Goal: Information Seeking & Learning: Learn about a topic

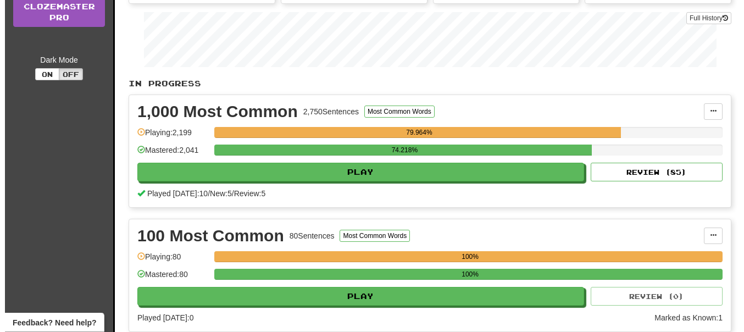
scroll to position [168, 0]
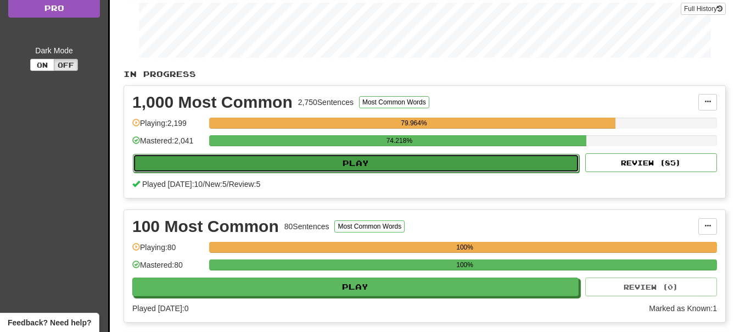
click at [392, 158] on button "Play" at bounding box center [356, 163] width 446 height 19
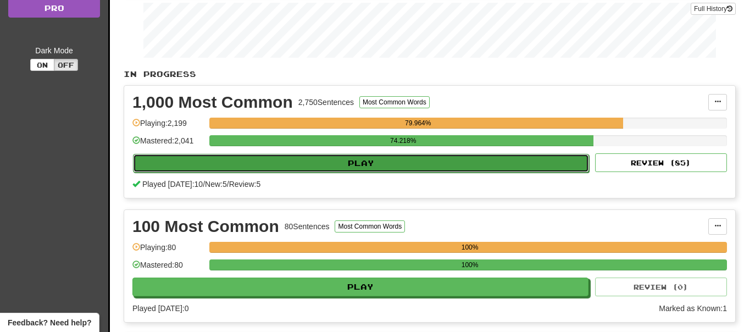
select select "**"
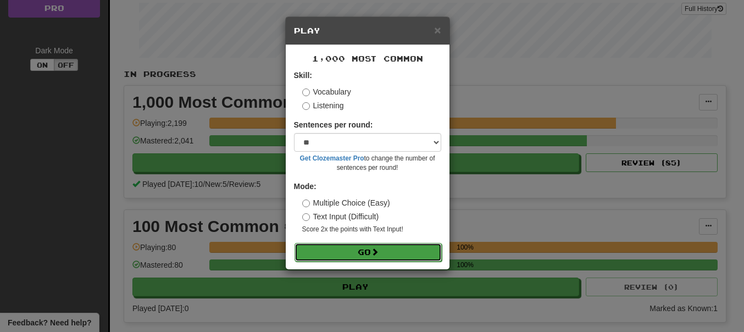
click at [362, 255] on button "Go" at bounding box center [367, 252] width 147 height 19
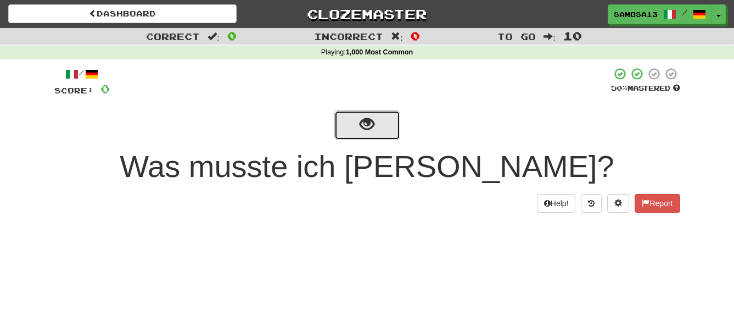
click at [366, 134] on button "show sentence" at bounding box center [367, 125] width 66 height 30
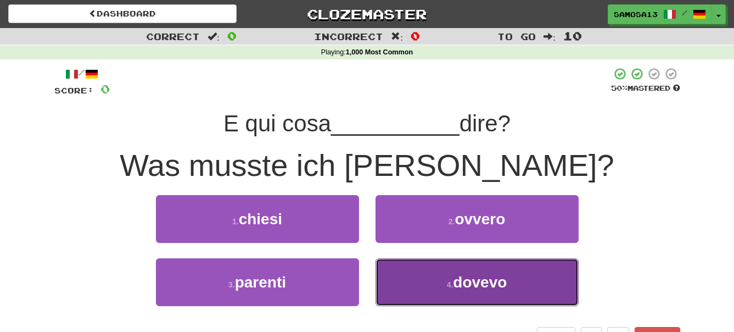
click at [509, 287] on button "4 . dovevo" at bounding box center [477, 282] width 203 height 48
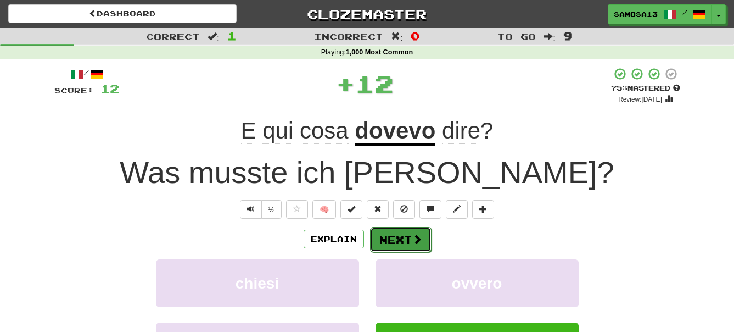
click at [400, 241] on button "Next" at bounding box center [401, 239] width 62 height 25
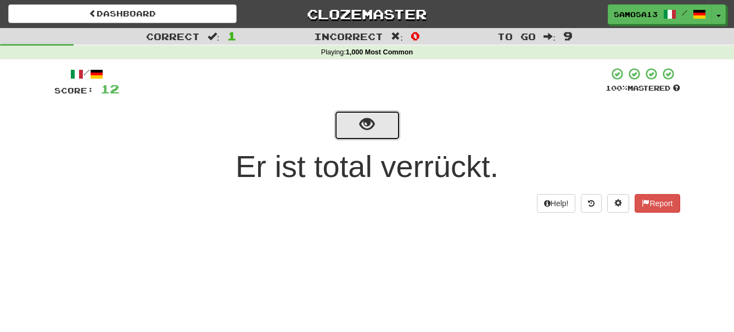
click at [362, 131] on span "show sentence" at bounding box center [367, 124] width 15 height 15
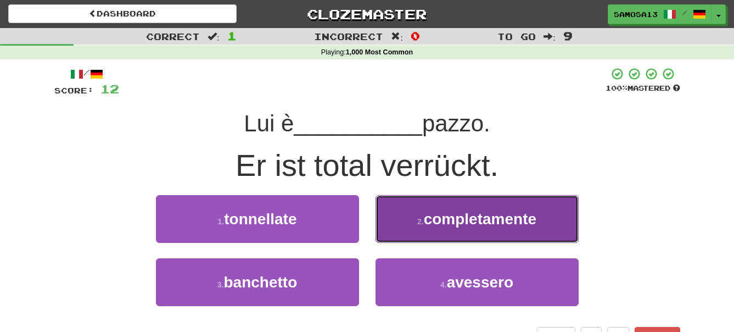
click at [489, 227] on span "completamente" at bounding box center [480, 218] width 113 height 17
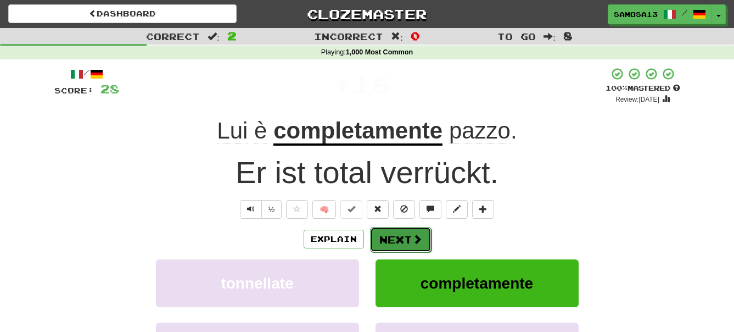
click at [401, 243] on button "Next" at bounding box center [401, 239] width 62 height 25
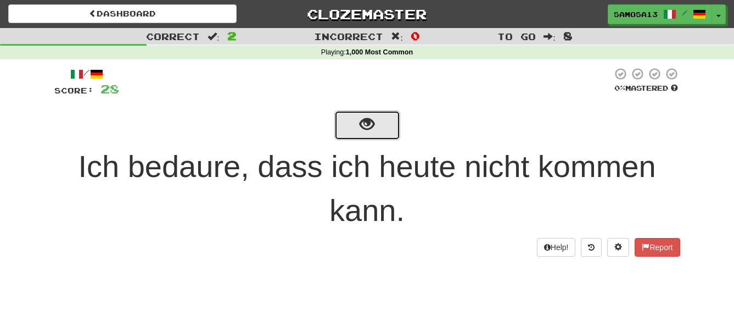
click at [372, 128] on span "show sentence" at bounding box center [367, 124] width 15 height 15
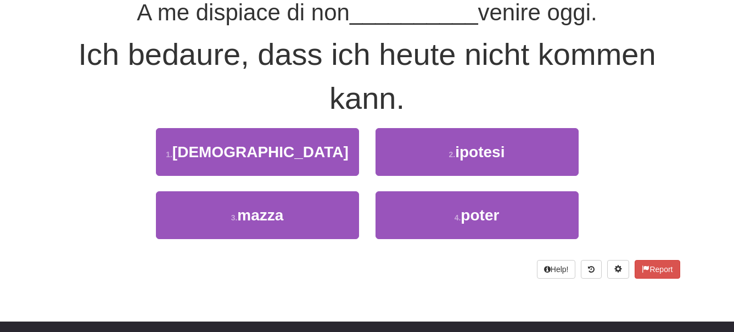
scroll to position [112, 0]
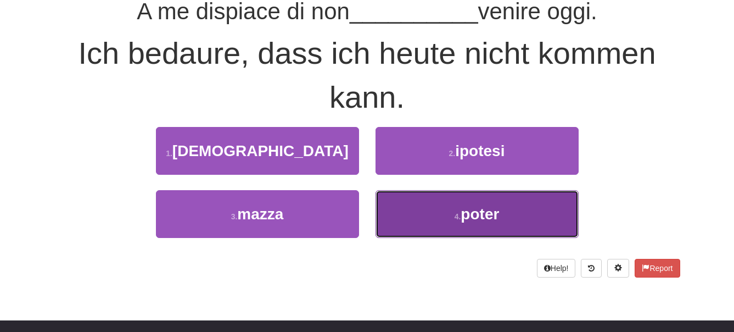
click at [494, 215] on span "poter" at bounding box center [480, 213] width 38 height 17
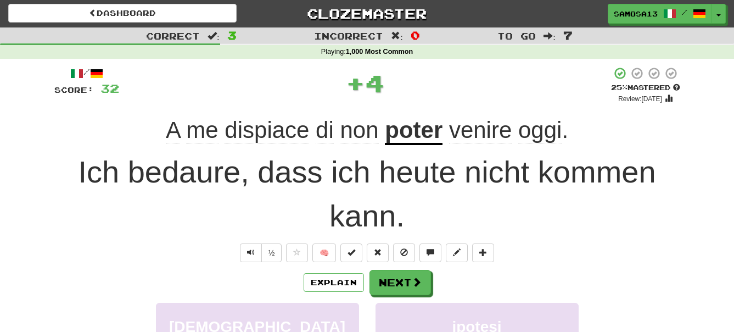
scroll to position [0, 0]
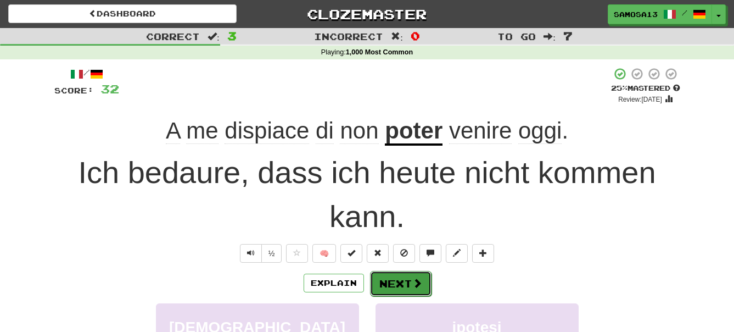
click at [401, 285] on button "Next" at bounding box center [401, 283] width 62 height 25
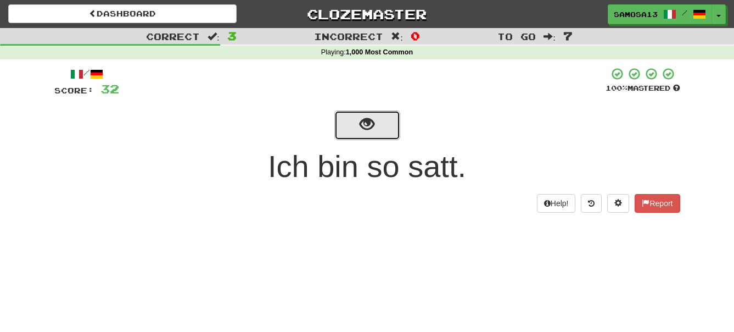
click at [371, 131] on span "show sentence" at bounding box center [367, 124] width 15 height 15
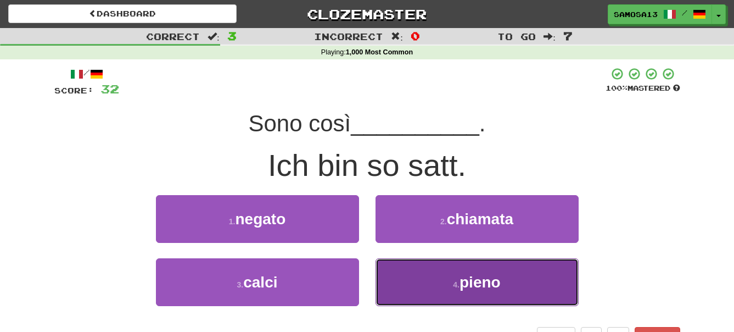
click at [515, 287] on button "4 . pieno" at bounding box center [477, 282] width 203 height 48
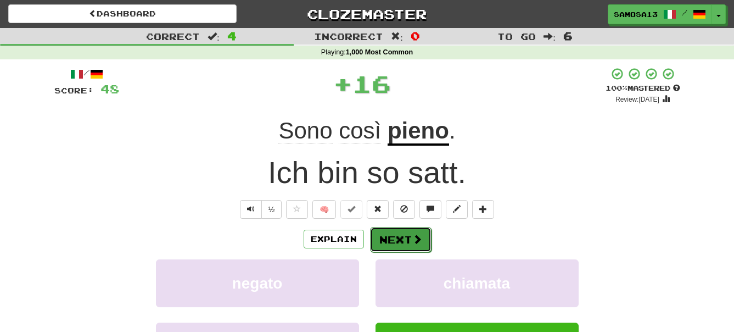
click at [393, 241] on button "Next" at bounding box center [401, 239] width 62 height 25
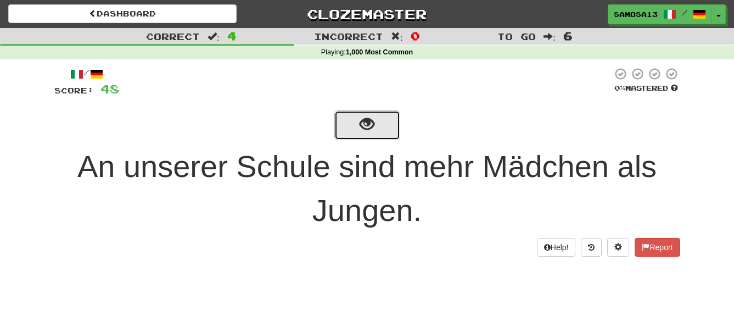
click at [362, 126] on span "show sentence" at bounding box center [367, 124] width 15 height 15
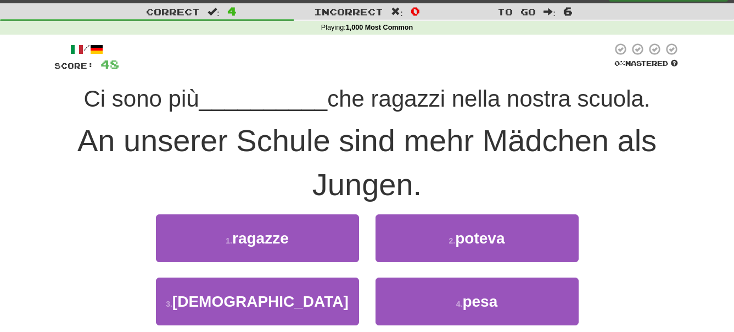
scroll to position [56, 0]
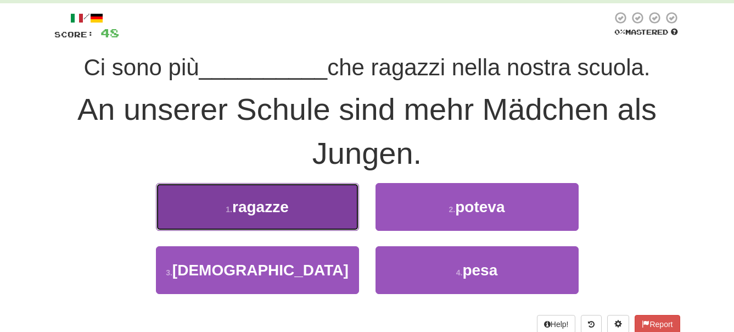
click at [316, 218] on button "1 . ragazze" at bounding box center [257, 207] width 203 height 48
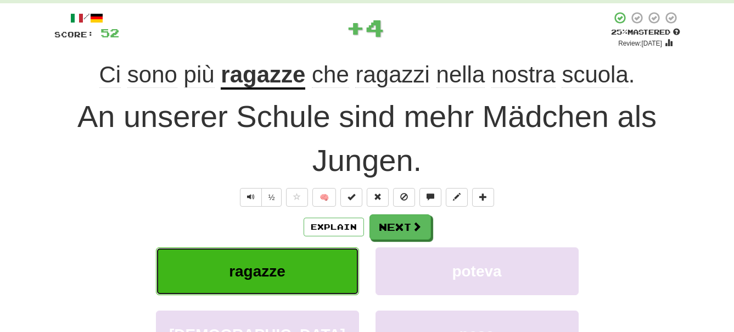
scroll to position [0, 0]
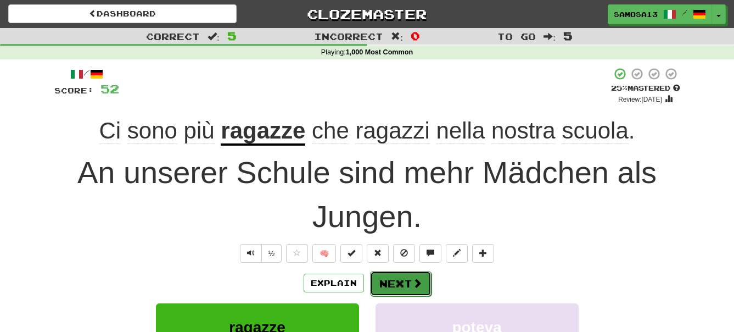
click at [403, 282] on button "Next" at bounding box center [401, 283] width 62 height 25
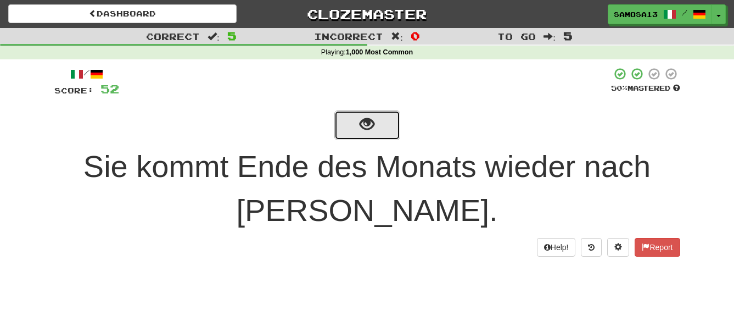
click at [369, 130] on span "show sentence" at bounding box center [367, 124] width 15 height 15
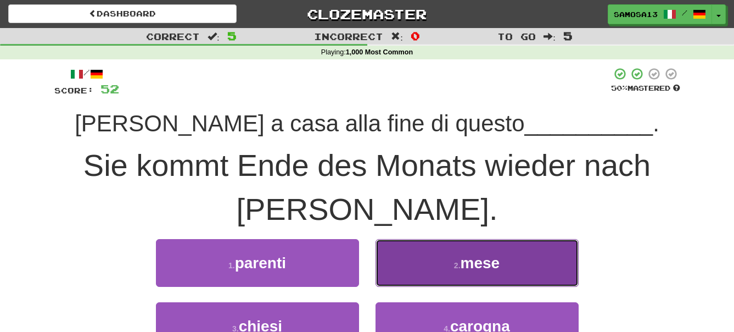
click at [501, 264] on button "2 . mese" at bounding box center [477, 263] width 203 height 48
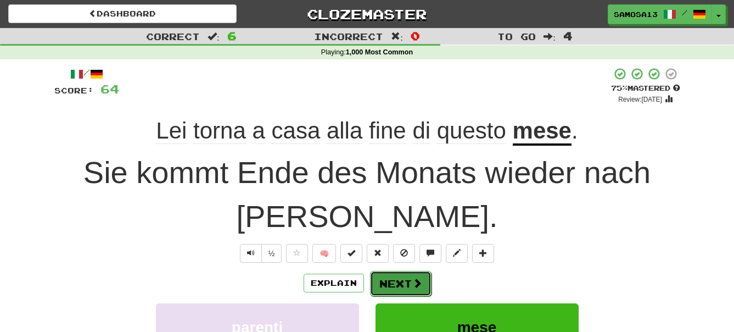
click at [395, 277] on button "Next" at bounding box center [401, 283] width 62 height 25
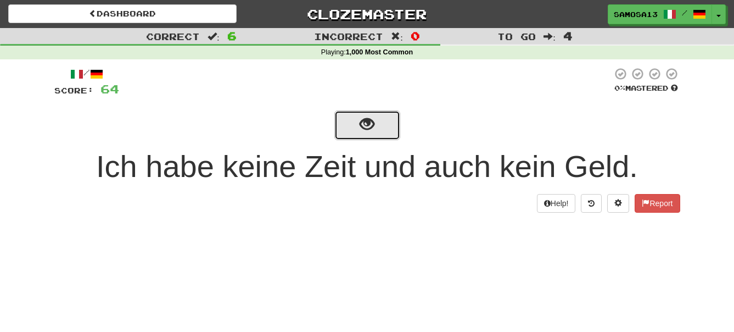
click at [362, 128] on span "show sentence" at bounding box center [367, 124] width 15 height 15
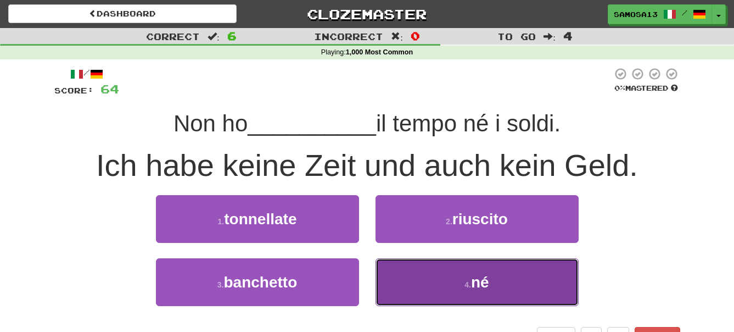
click at [504, 290] on button "4 . né" at bounding box center [477, 282] width 203 height 48
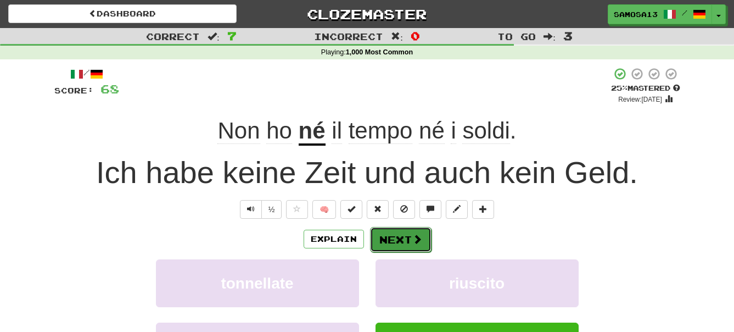
click at [407, 243] on button "Next" at bounding box center [401, 239] width 62 height 25
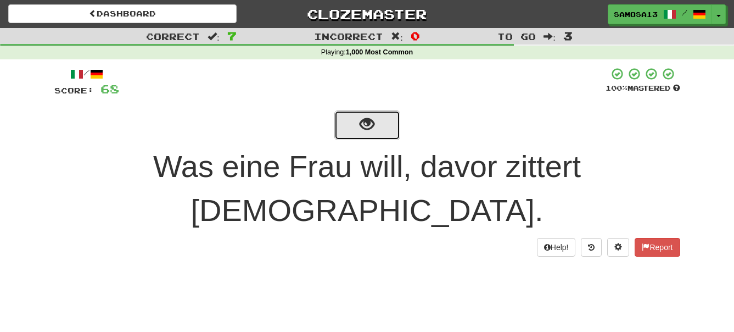
click at [374, 132] on span "show sentence" at bounding box center [367, 124] width 15 height 15
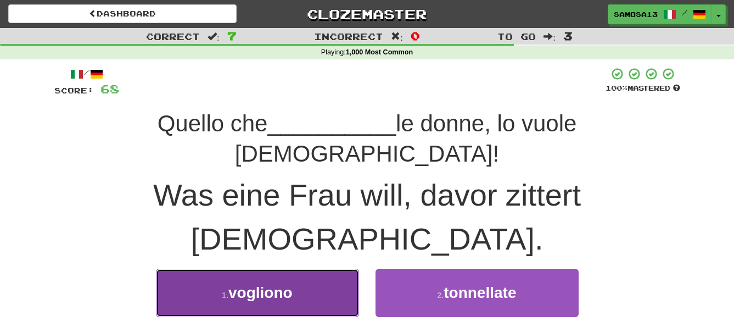
click at [281, 284] on span "vogliono" at bounding box center [260, 292] width 64 height 17
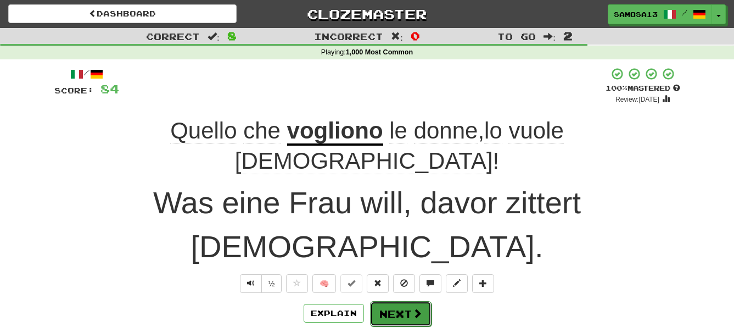
click at [399, 301] on button "Next" at bounding box center [401, 313] width 62 height 25
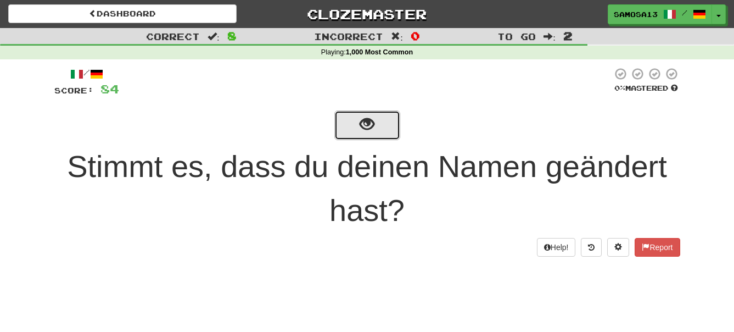
click at [373, 129] on span "show sentence" at bounding box center [367, 124] width 15 height 15
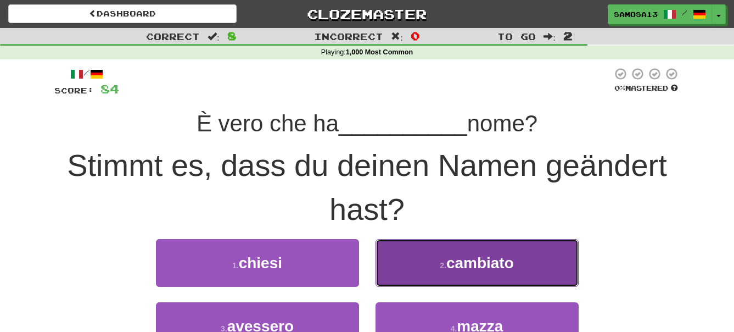
click at [513, 261] on span "cambiato" at bounding box center [480, 262] width 68 height 17
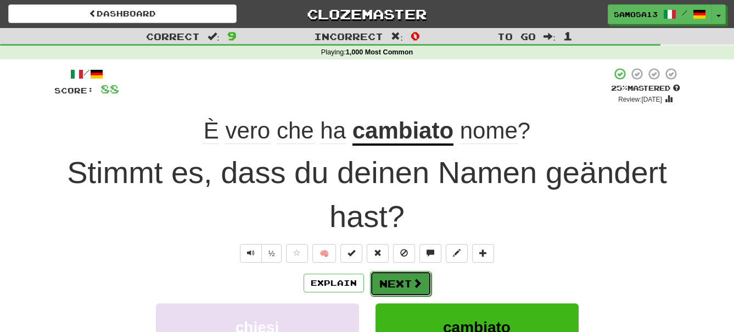
click at [403, 283] on button "Next" at bounding box center [401, 283] width 62 height 25
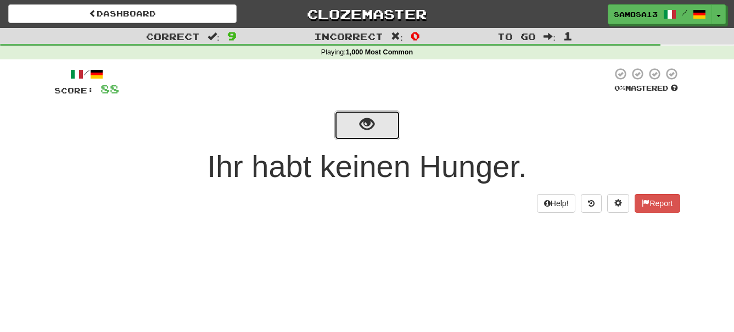
click at [371, 132] on span "show sentence" at bounding box center [367, 124] width 15 height 15
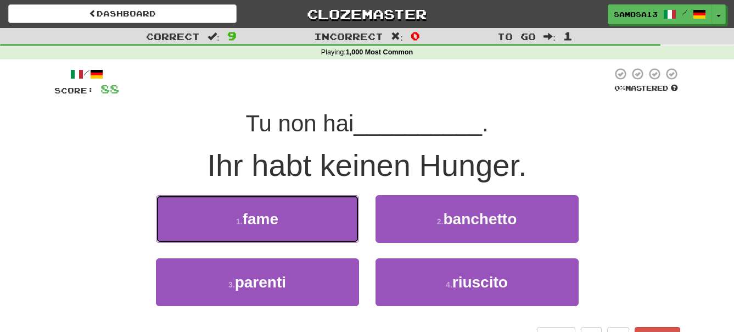
click at [320, 231] on button "1 . fame" at bounding box center [257, 219] width 203 height 48
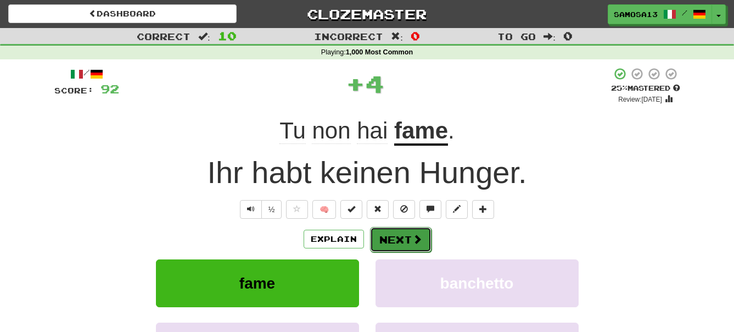
click at [407, 238] on button "Next" at bounding box center [401, 239] width 62 height 25
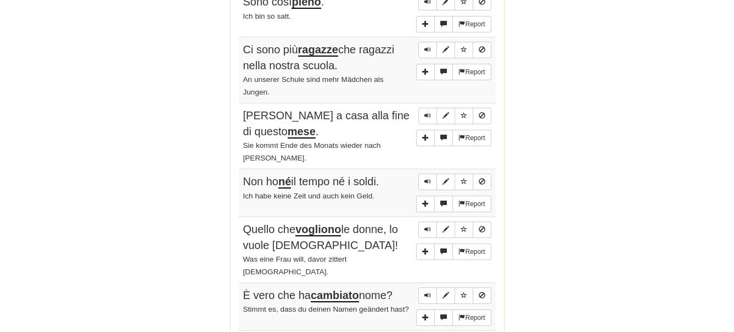
scroll to position [840, 0]
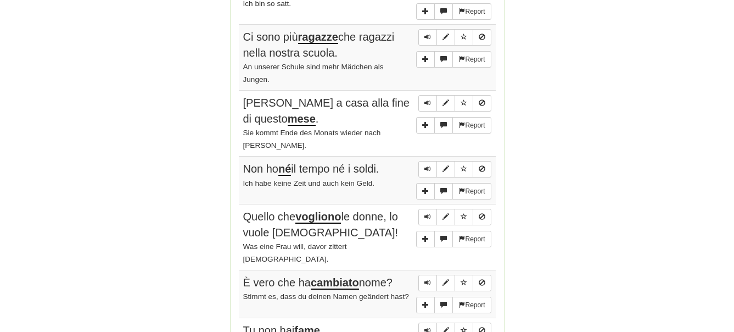
drag, startPoint x: 244, startPoint y: 46, endPoint x: 364, endPoint y: 65, distance: 121.7
click at [364, 60] on div "Ci sono più ragazze che ragazzi nella nostra scuola." at bounding box center [367, 44] width 248 height 31
copy span "Ci sono più ragazze che ragazzi nella nostra scuola."
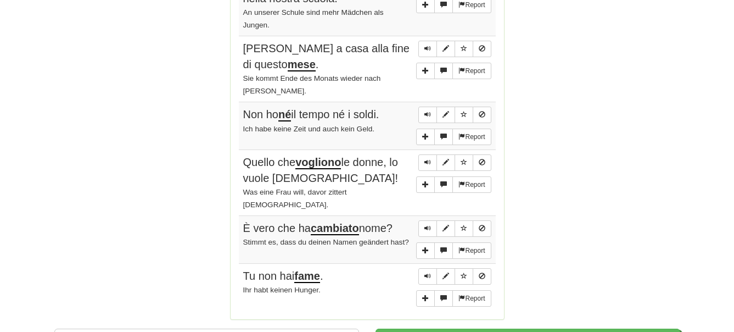
scroll to position [896, 0]
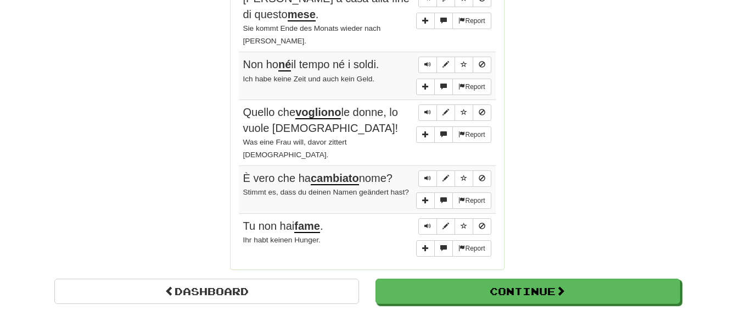
scroll to position [952, 0]
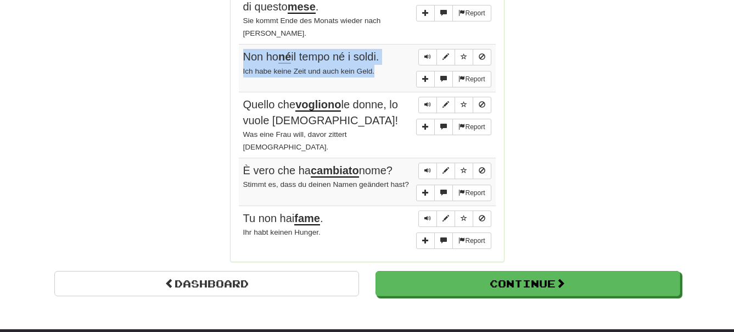
drag, startPoint x: 386, startPoint y: 87, endPoint x: 244, endPoint y: 69, distance: 142.8
click at [244, 69] on td "Report Non ho né il tempo né i soldi. Ich habe keine Zeit und auch kein Geld." at bounding box center [367, 68] width 257 height 48
copy td "Non ho né il tempo né i soldi. Ich habe keine Zeit und auch kein Geld."
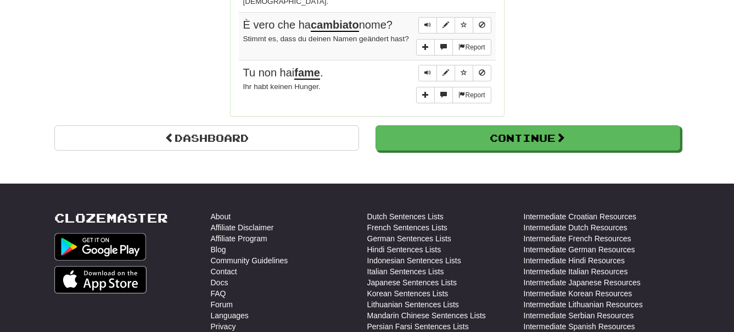
scroll to position [1120, 0]
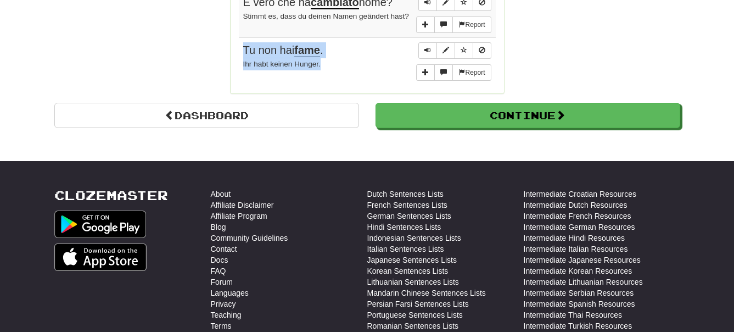
drag, startPoint x: 244, startPoint y: 52, endPoint x: 338, endPoint y: 71, distance: 96.0
click at [338, 71] on td "Report Tu non hai fame . Ihr habt keinen Hunger." at bounding box center [367, 61] width 257 height 48
copy td "Tu non hai fame . Ihr habt keinen Hunger."
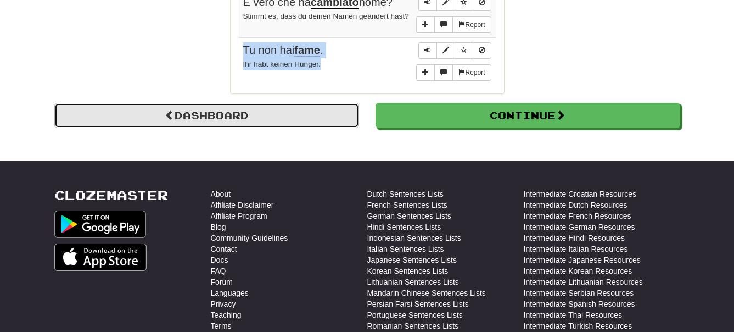
click at [289, 120] on link "Dashboard" at bounding box center [206, 115] width 305 height 25
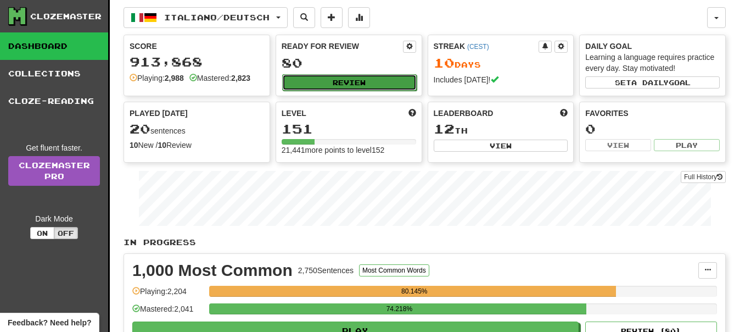
click at [341, 82] on button "Review" at bounding box center [349, 82] width 135 height 16
select select "**"
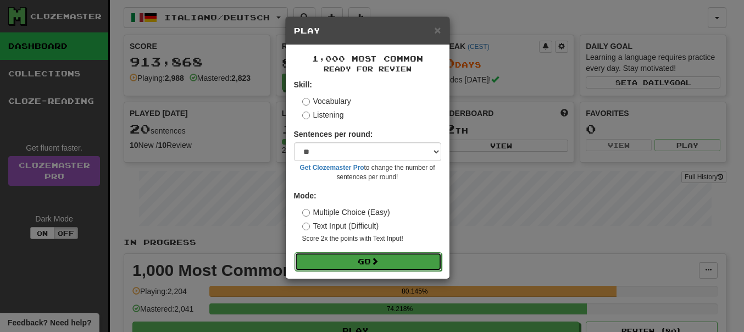
click at [362, 264] on button "Go" at bounding box center [367, 261] width 147 height 19
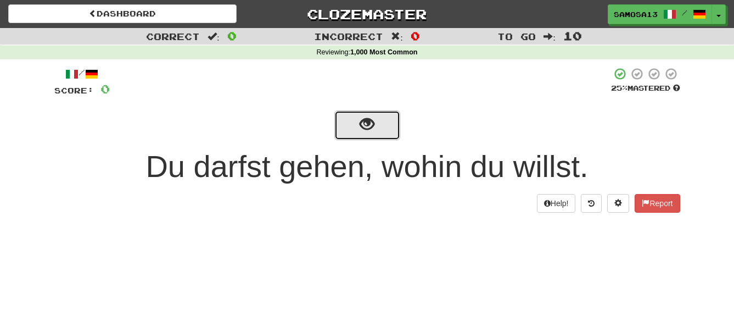
click at [365, 131] on span "show sentence" at bounding box center [367, 124] width 15 height 15
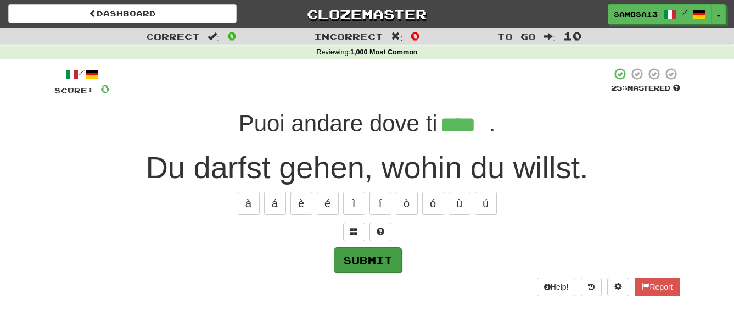
type input "****"
click at [366, 256] on button "Submit" at bounding box center [368, 259] width 68 height 25
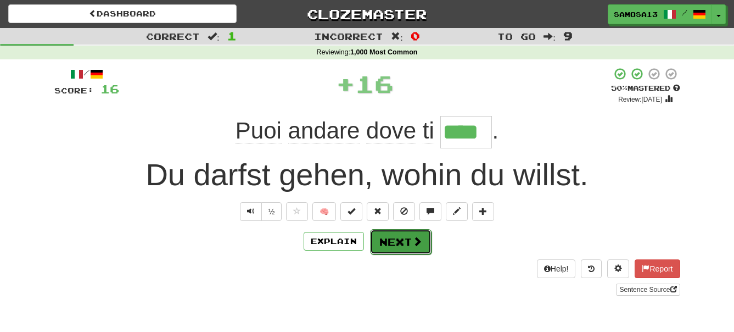
click at [397, 244] on button "Next" at bounding box center [401, 241] width 62 height 25
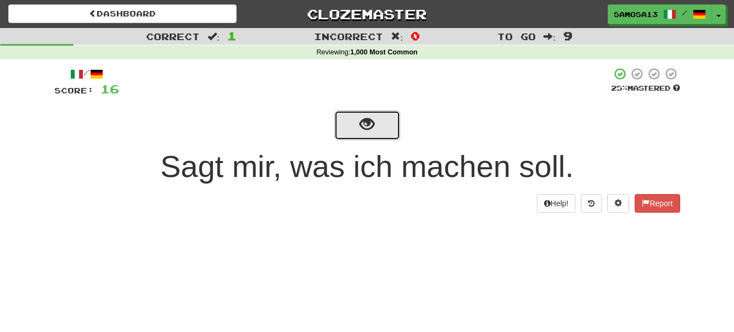
click at [370, 124] on span "show sentence" at bounding box center [367, 124] width 15 height 15
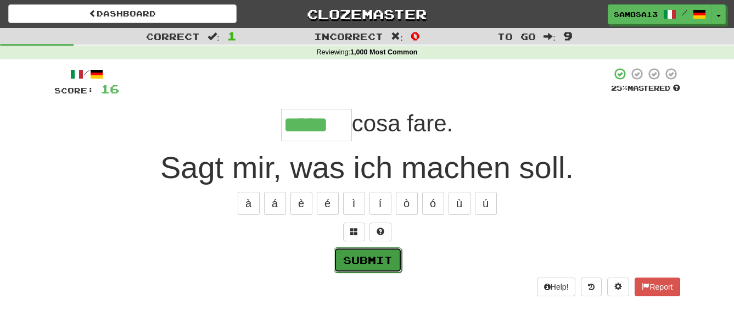
click at [377, 260] on button "Submit" at bounding box center [368, 259] width 68 height 25
type input "*****"
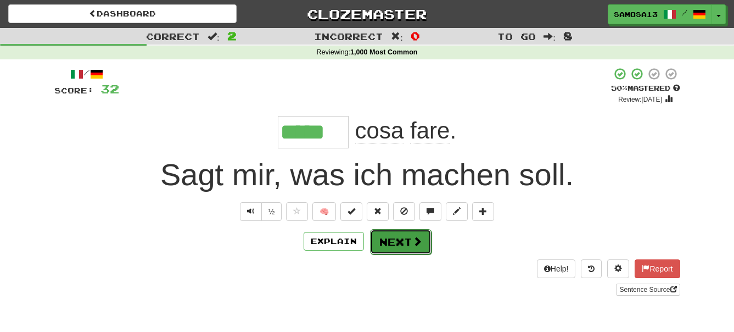
click at [417, 244] on span at bounding box center [417, 241] width 10 height 10
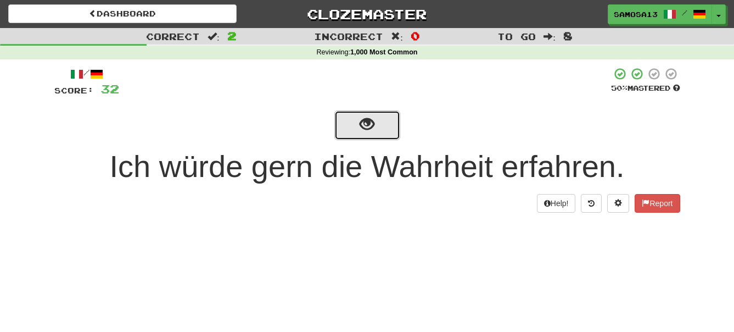
click at [370, 129] on span "show sentence" at bounding box center [367, 124] width 15 height 15
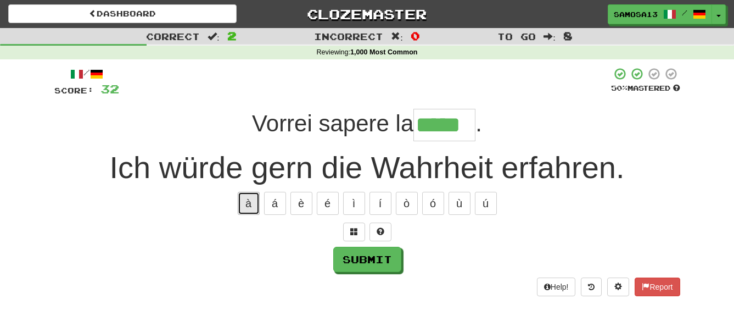
click at [244, 200] on button "à" at bounding box center [249, 203] width 22 height 23
type input "******"
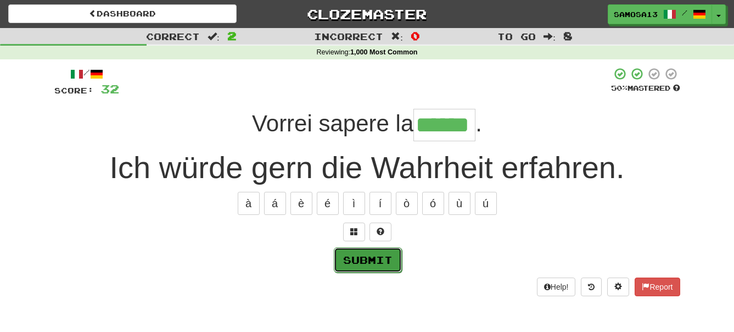
click at [366, 258] on button "Submit" at bounding box center [368, 259] width 68 height 25
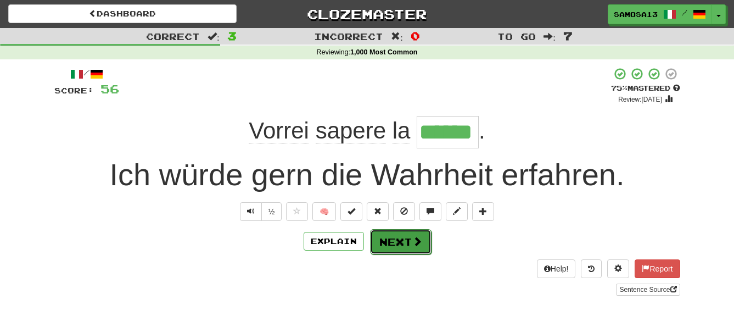
click at [399, 238] on button "Next" at bounding box center [401, 241] width 62 height 25
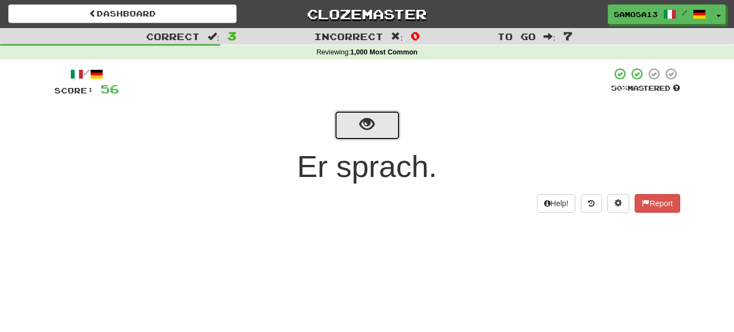
click at [357, 125] on button "show sentence" at bounding box center [367, 125] width 66 height 30
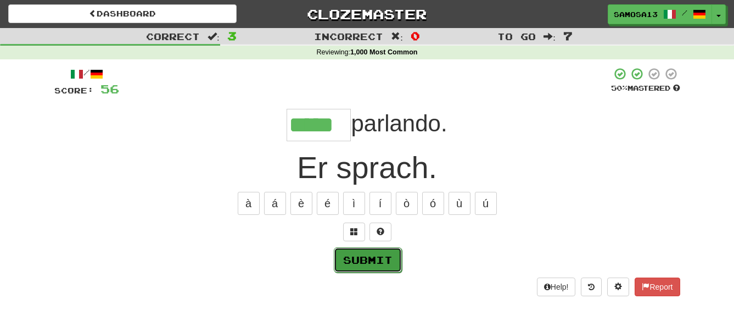
click at [370, 268] on button "Submit" at bounding box center [368, 259] width 68 height 25
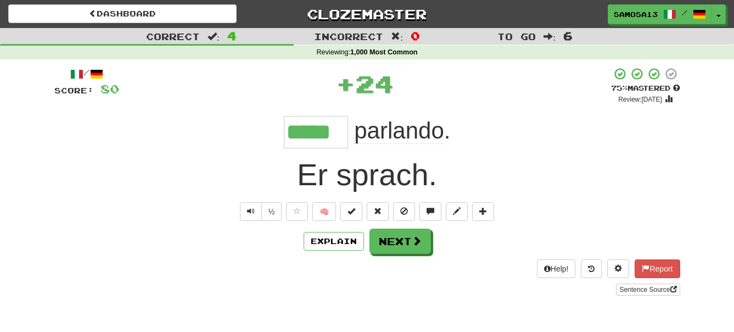
type input "*****"
click at [408, 242] on button "Next" at bounding box center [401, 241] width 62 height 25
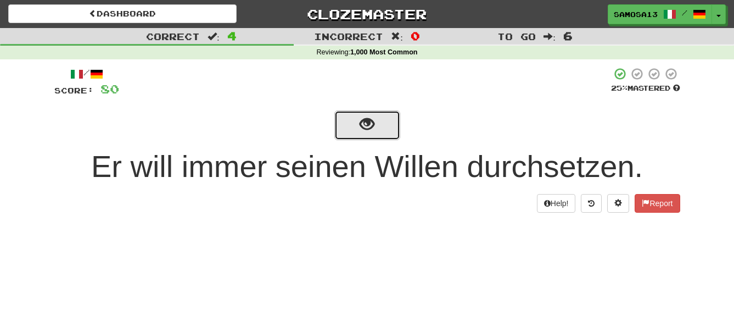
click at [364, 124] on span "show sentence" at bounding box center [367, 124] width 15 height 15
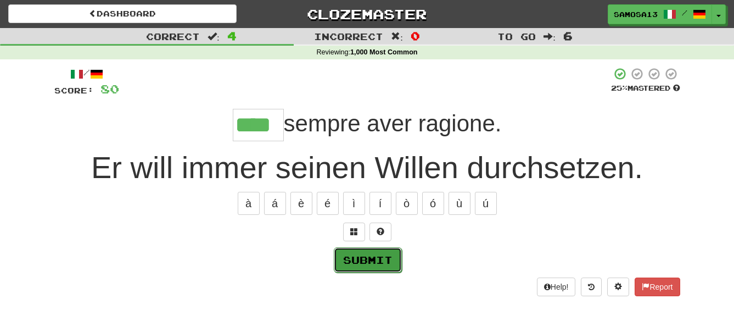
click at [371, 259] on button "Submit" at bounding box center [368, 259] width 68 height 25
type input "****"
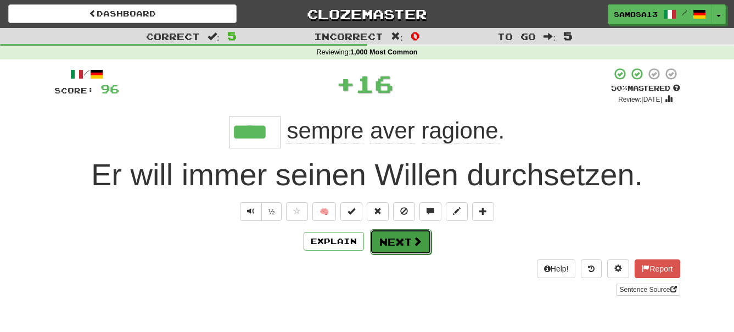
click at [405, 237] on button "Next" at bounding box center [401, 241] width 62 height 25
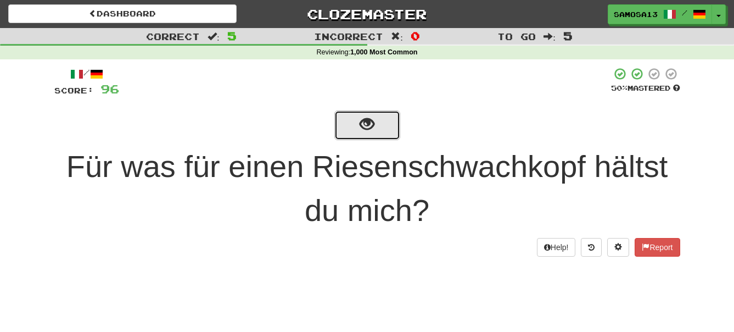
click at [362, 138] on button "show sentence" at bounding box center [367, 125] width 66 height 30
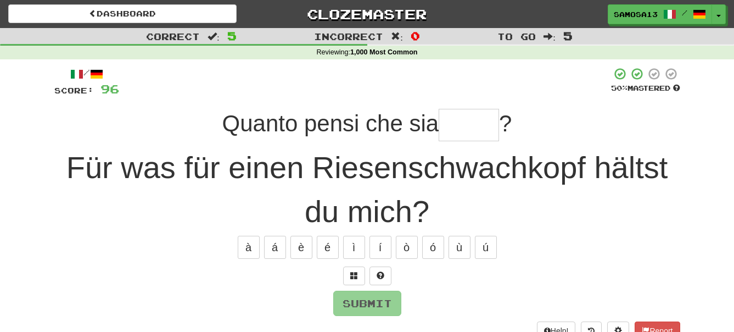
type input "*"
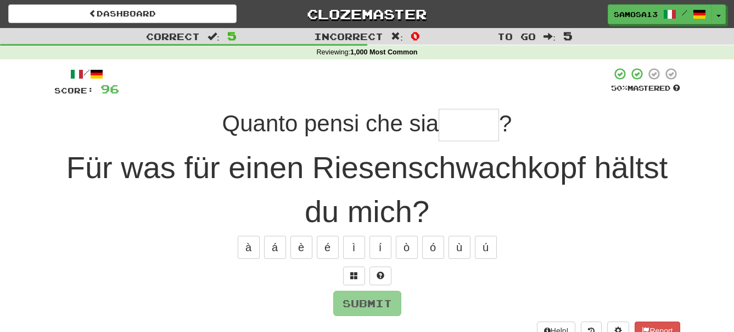
type input "*"
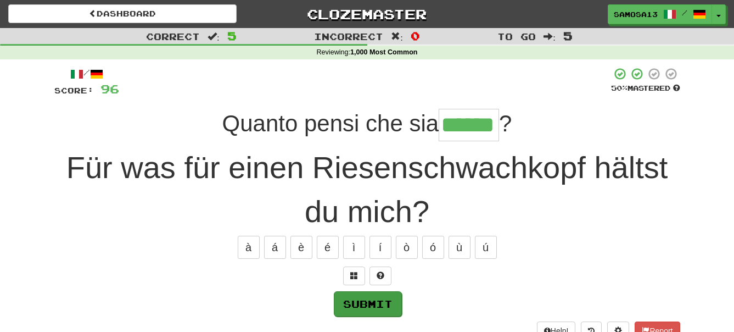
type input "******"
click at [377, 310] on button "Submit" at bounding box center [368, 303] width 68 height 25
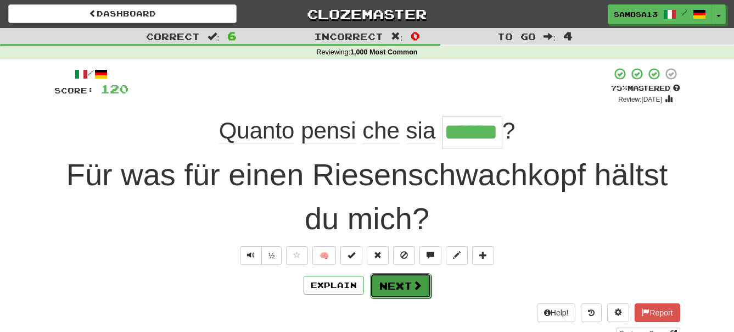
click at [406, 285] on button "Next" at bounding box center [401, 285] width 62 height 25
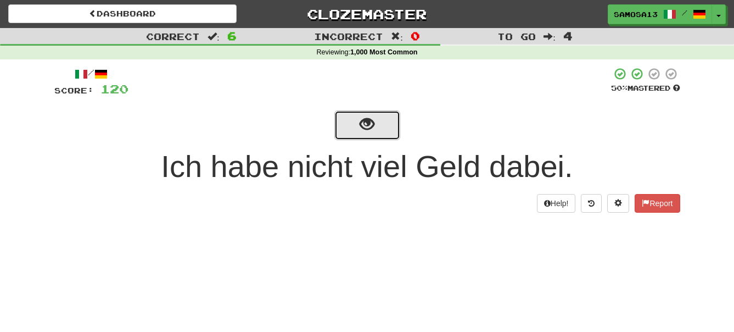
click at [362, 122] on span "show sentence" at bounding box center [367, 124] width 15 height 15
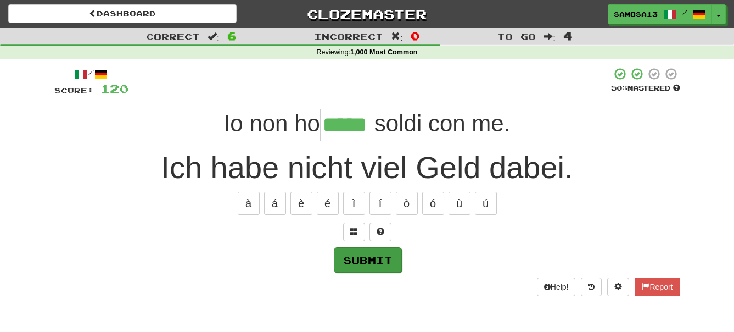
type input "*****"
click at [380, 264] on button "Submit" at bounding box center [368, 259] width 68 height 25
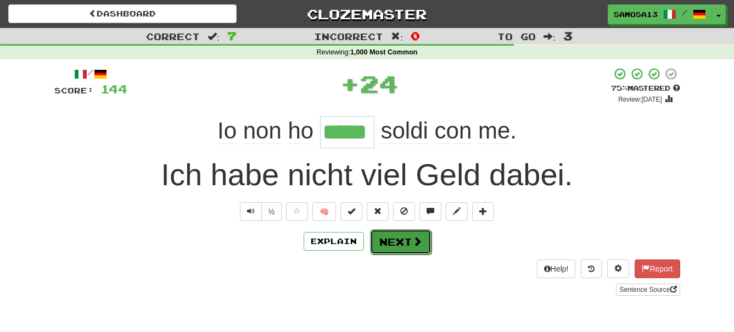
click at [406, 245] on button "Next" at bounding box center [401, 241] width 62 height 25
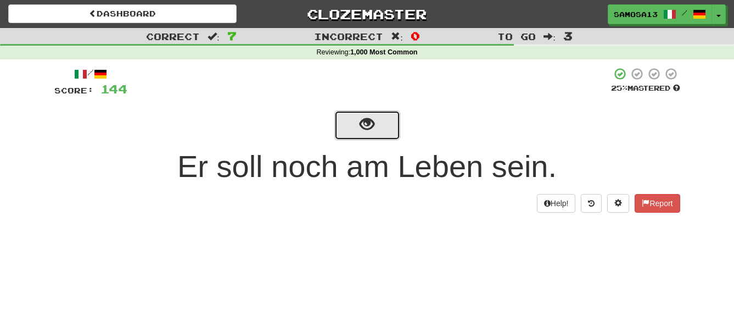
click at [367, 128] on span "show sentence" at bounding box center [367, 124] width 15 height 15
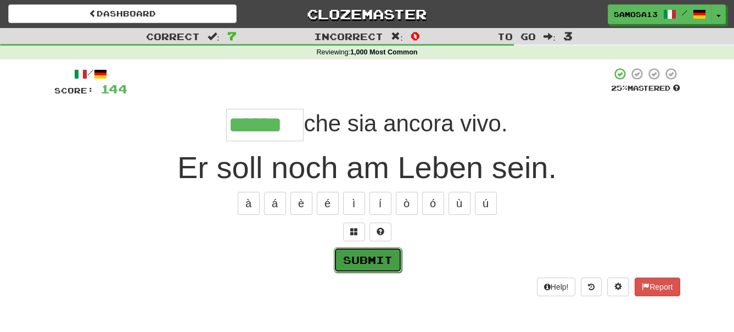
click at [371, 258] on button "Submit" at bounding box center [368, 259] width 68 height 25
type input "******"
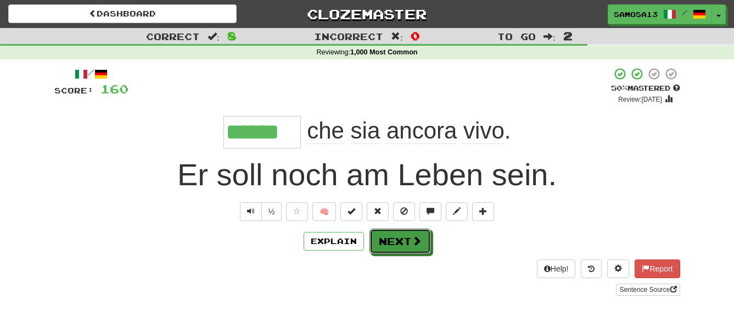
click at [409, 230] on button "Next" at bounding box center [401, 240] width 62 height 25
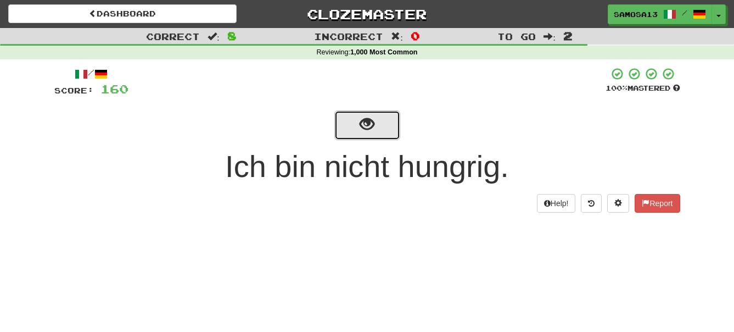
click at [381, 125] on button "show sentence" at bounding box center [367, 125] width 66 height 30
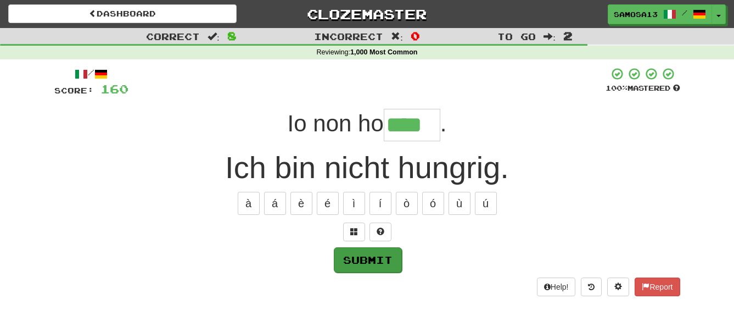
type input "****"
click at [365, 260] on button "Submit" at bounding box center [368, 259] width 68 height 25
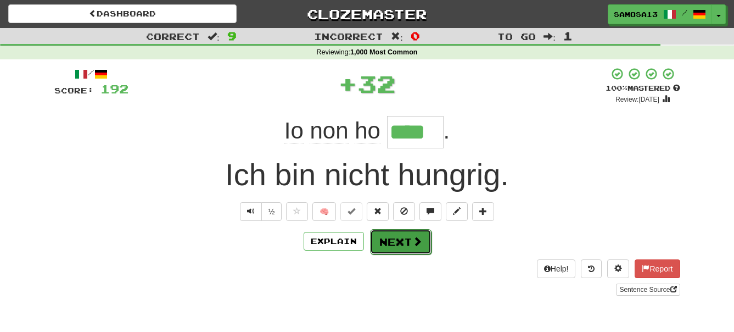
click at [404, 239] on button "Next" at bounding box center [401, 241] width 62 height 25
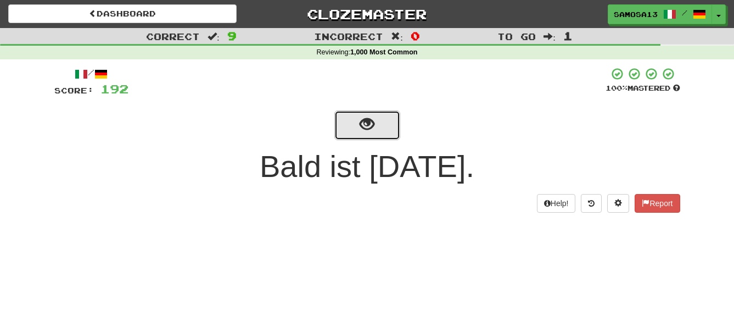
click at [371, 128] on span "show sentence" at bounding box center [367, 124] width 15 height 15
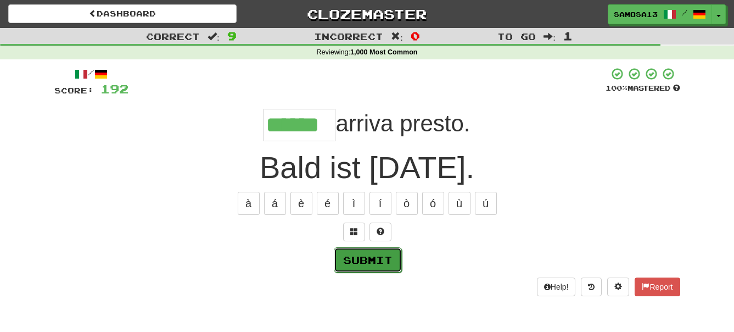
click at [375, 256] on button "Submit" at bounding box center [368, 259] width 68 height 25
type input "******"
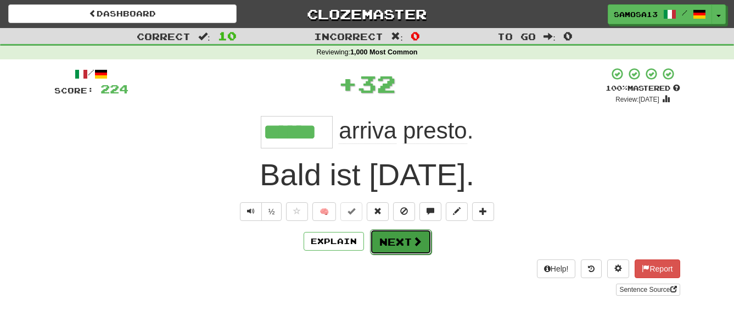
click at [398, 248] on button "Next" at bounding box center [401, 241] width 62 height 25
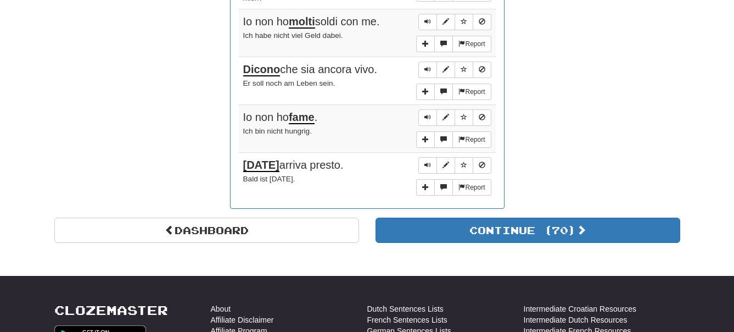
scroll to position [952, 0]
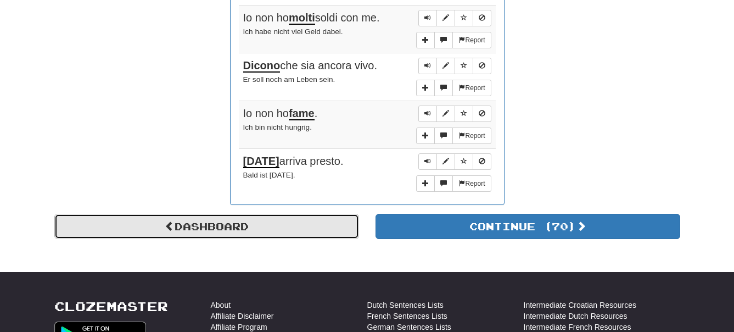
click at [304, 231] on link "Dashboard" at bounding box center [206, 226] width 305 height 25
